Goal: Task Accomplishment & Management: Manage account settings

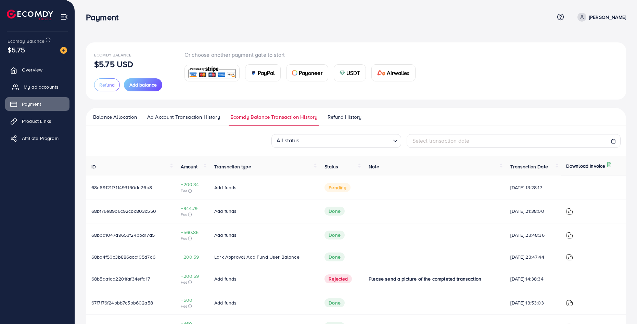
click at [48, 88] on span "My ad accounts" at bounding box center [41, 87] width 35 height 7
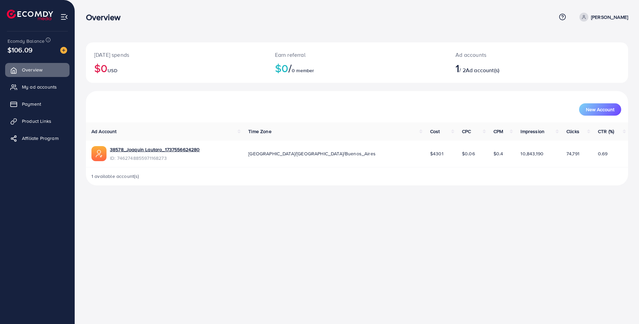
drag, startPoint x: 134, startPoint y: 159, endPoint x: 271, endPoint y: 217, distance: 148.6
drag, startPoint x: 271, startPoint y: 217, endPoint x: 152, endPoint y: 222, distance: 118.5
click at [152, 222] on div "Overview Help Center Contact Support Term and policy About Us [PERSON_NAME] Pro…" at bounding box center [319, 162] width 639 height 324
click at [39, 104] on span "Payment" at bounding box center [33, 104] width 19 height 7
